Goal: Task Accomplishment & Management: Complete application form

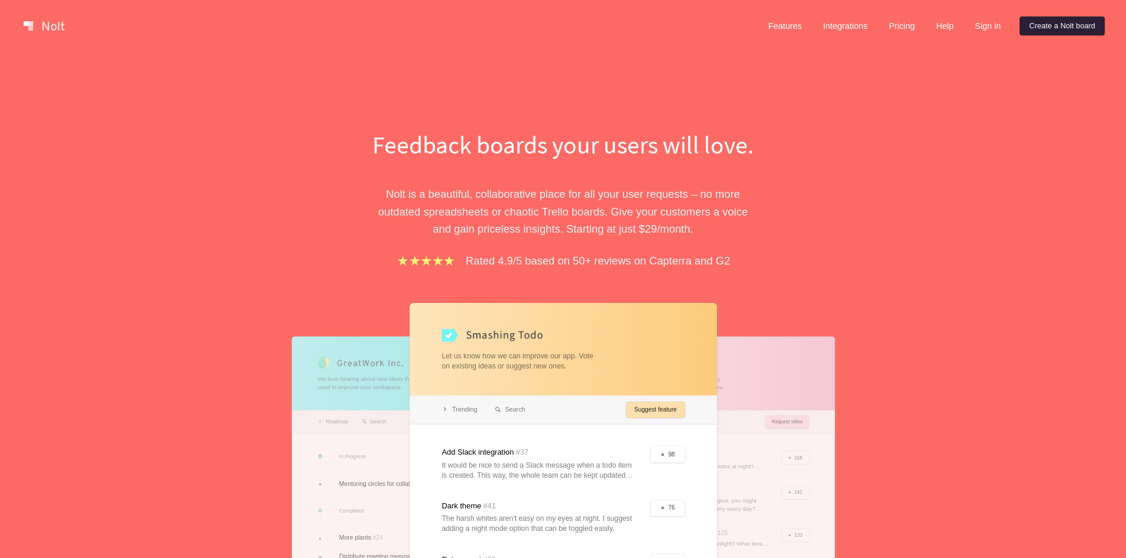
click at [1074, 27] on link "Create a Nolt board" at bounding box center [1061, 26] width 85 height 19
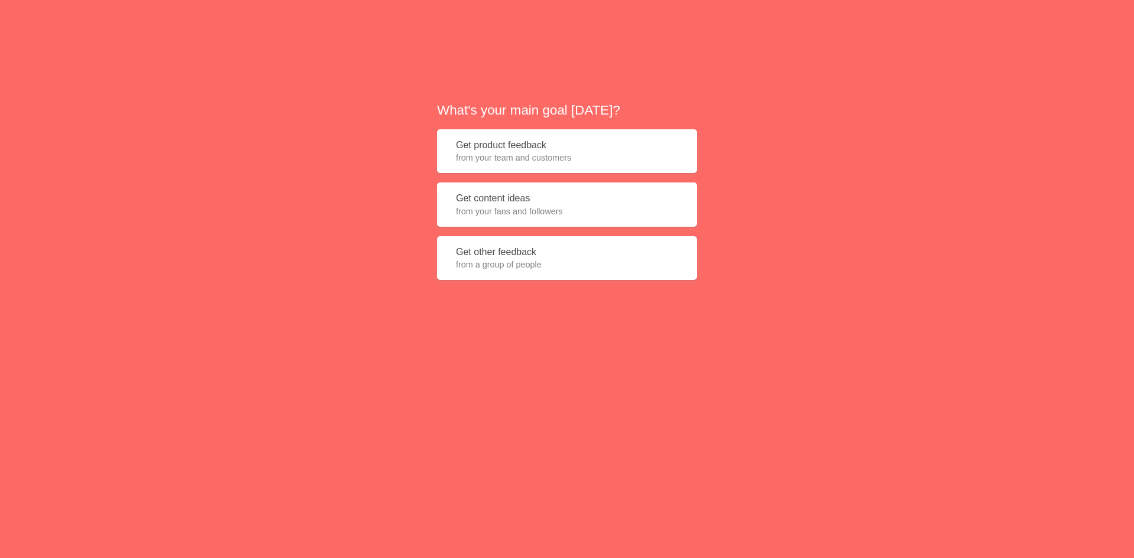
click at [585, 157] on span "from your team and customers" at bounding box center [567, 158] width 222 height 12
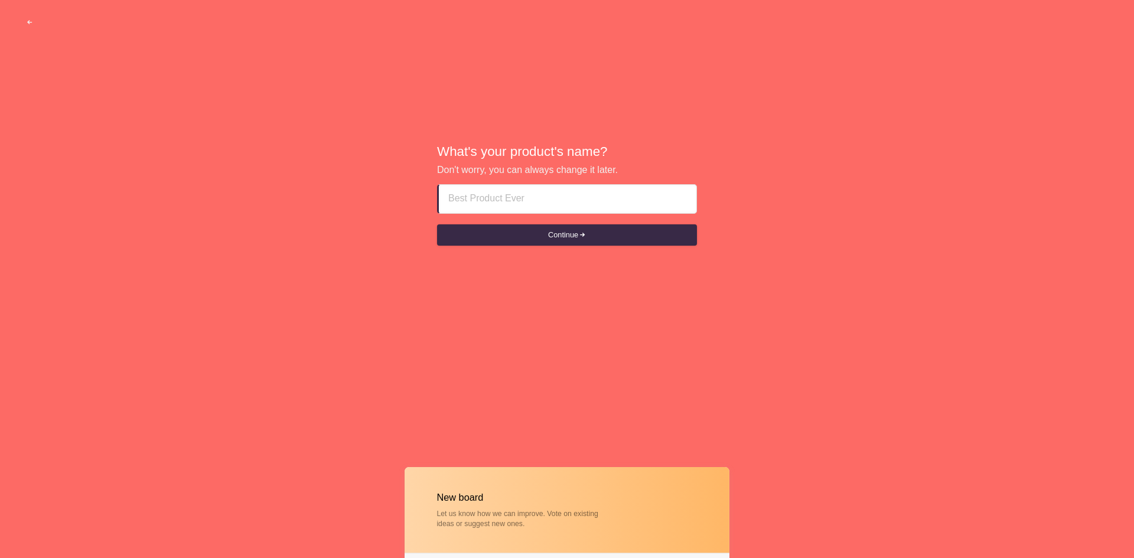
click at [565, 197] on input at bounding box center [567, 199] width 239 height 28
type input "SouthwestRP"
drag, startPoint x: 547, startPoint y: 240, endPoint x: 548, endPoint y: 254, distance: 14.2
click at [548, 254] on div "What's your product's name? Don't worry, you can always change it later. Southw…" at bounding box center [567, 195] width 1134 height 391
click at [551, 241] on button "Continue" at bounding box center [567, 235] width 260 height 21
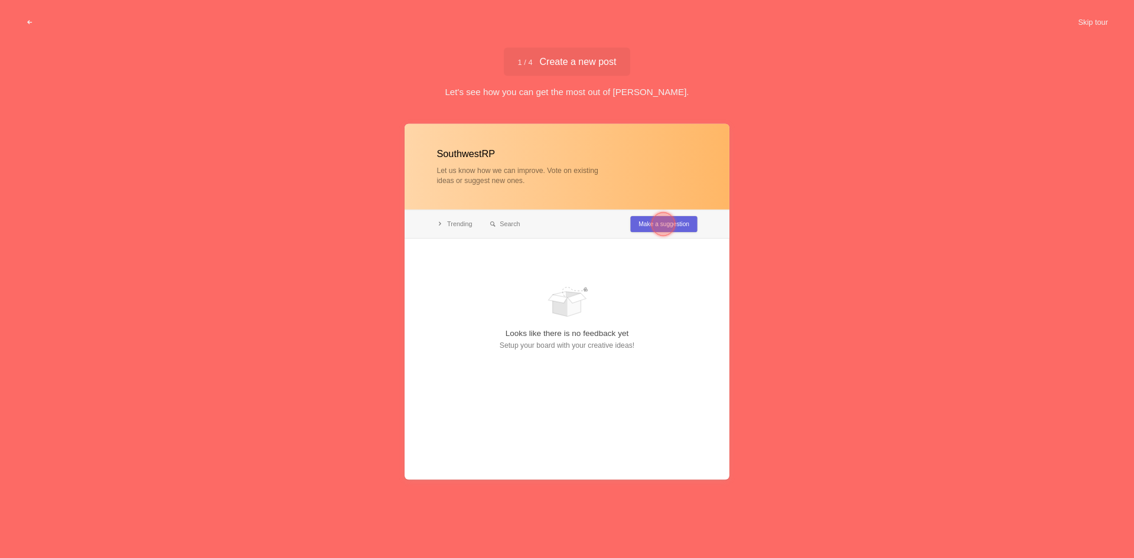
drag, startPoint x: 671, startPoint y: 226, endPoint x: 674, endPoint y: 283, distance: 56.8
click at [674, 283] on div "SouthwestRP Let us know how we can improve. Vote on existing ideas or suggest n…" at bounding box center [567, 333] width 325 height 419
click at [659, 224] on div at bounding box center [664, 225] width 24 height 24
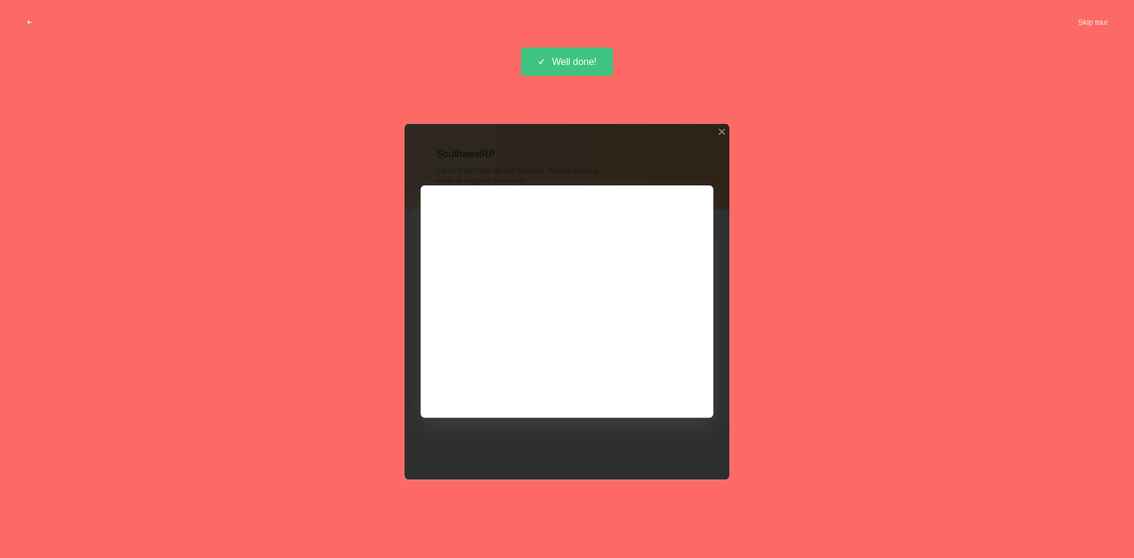
click at [668, 387] on div at bounding box center [567, 302] width 325 height 356
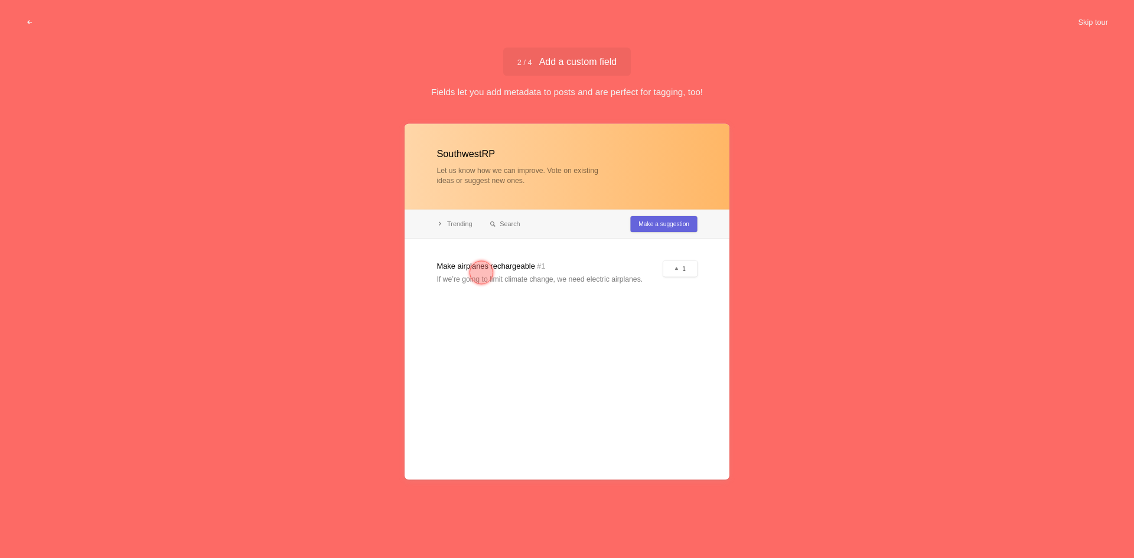
click at [535, 282] on div at bounding box center [567, 302] width 325 height 356
click at [1101, 25] on button "Skip tour" at bounding box center [1093, 22] width 58 height 21
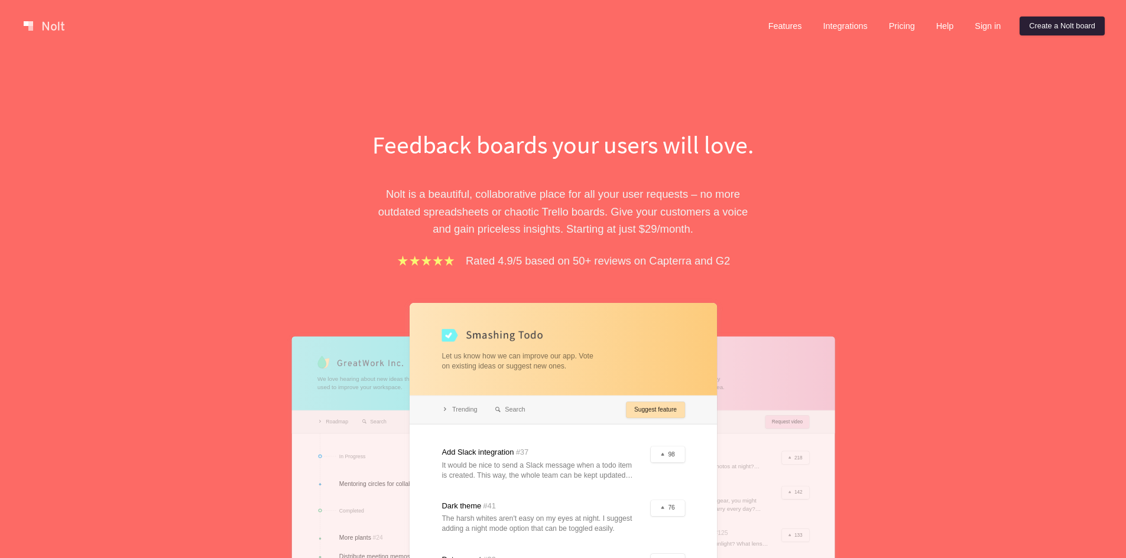
click at [1066, 21] on link "Create a Nolt board" at bounding box center [1061, 26] width 85 height 19
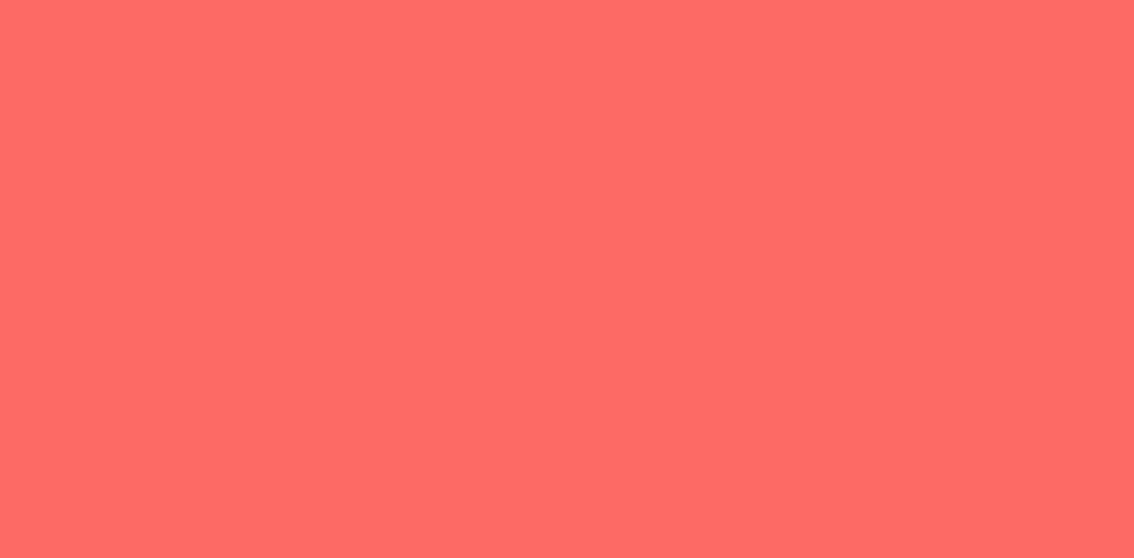
click at [544, 158] on span "from your team and customers" at bounding box center [567, 158] width 222 height 12
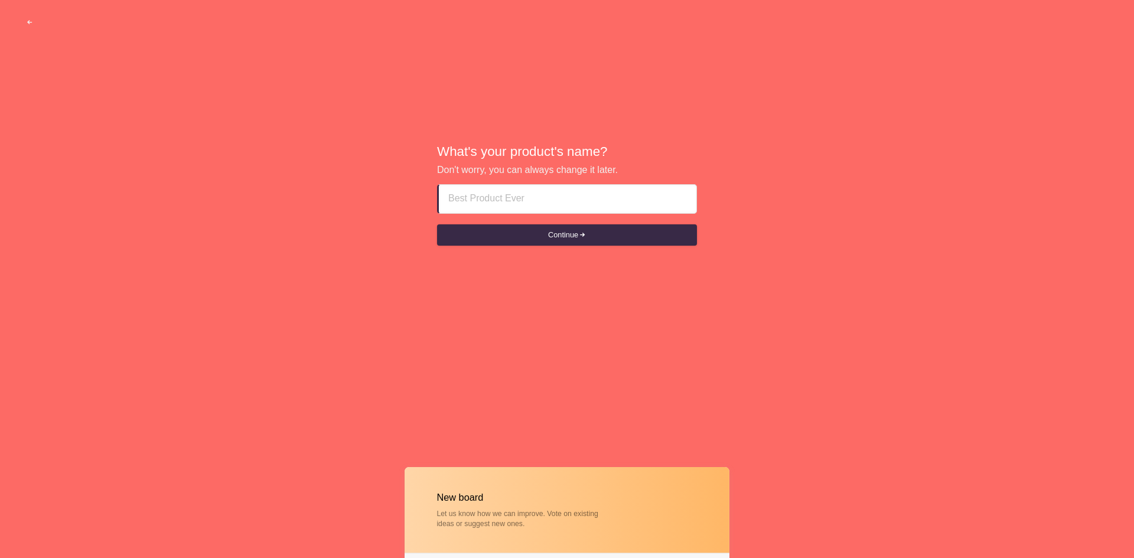
click at [548, 191] on input at bounding box center [567, 199] width 239 height 28
type input "S"
type input "COm"
type input "SWRP - Community Suggestions"
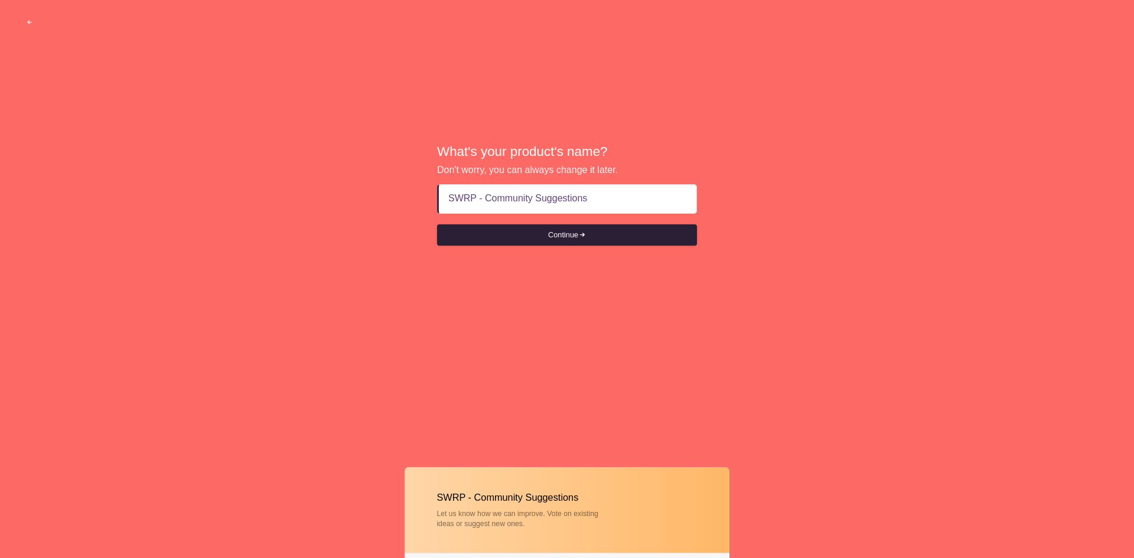
click at [658, 239] on button "Continue" at bounding box center [567, 235] width 260 height 21
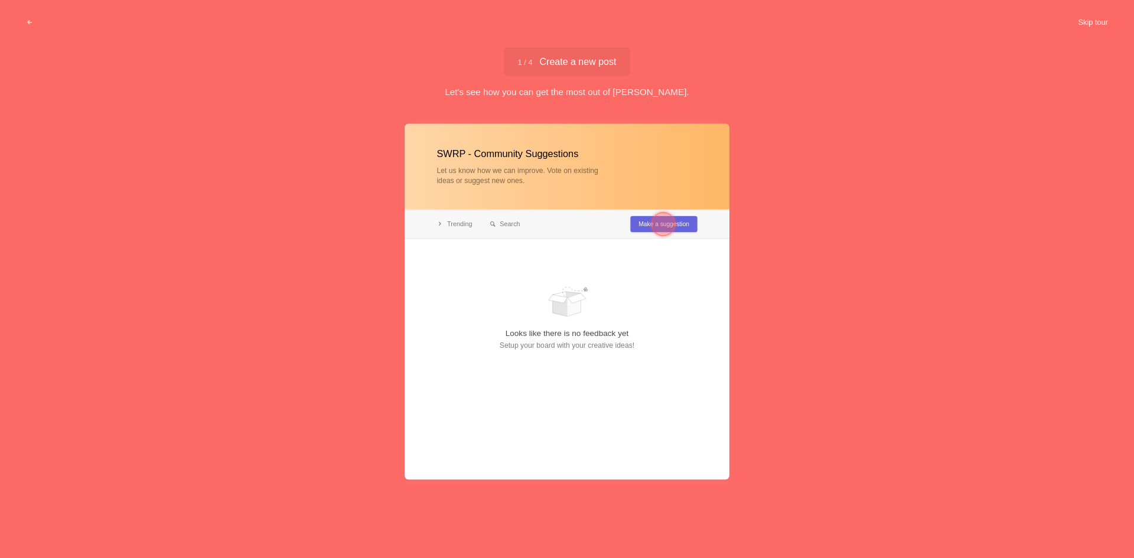
click at [1096, 18] on button "Skip tour" at bounding box center [1093, 22] width 58 height 21
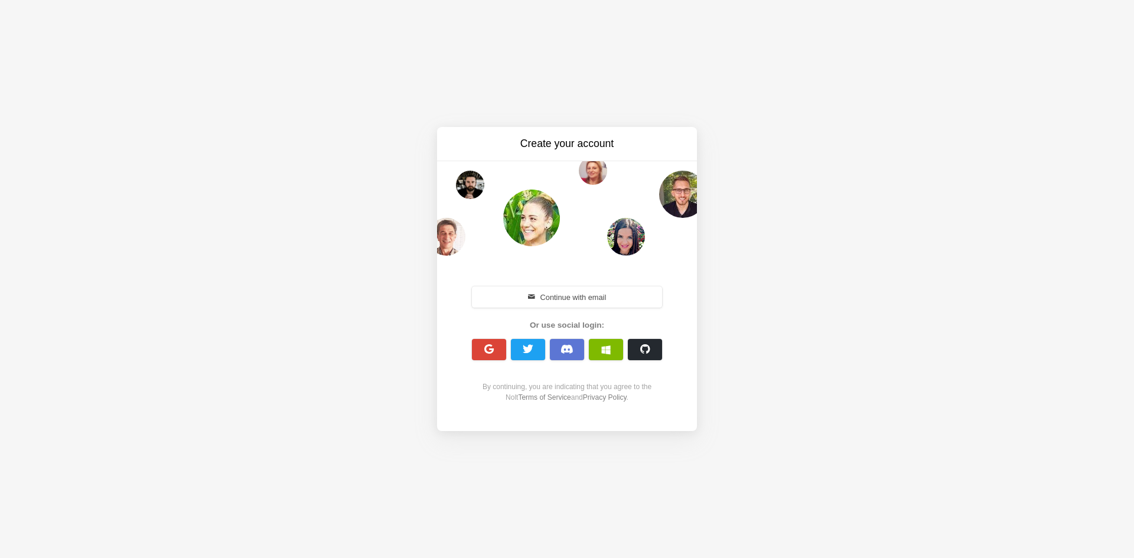
click at [563, 342] on button "button" at bounding box center [567, 349] width 34 height 21
